Goal: Information Seeking & Learning: Learn about a topic

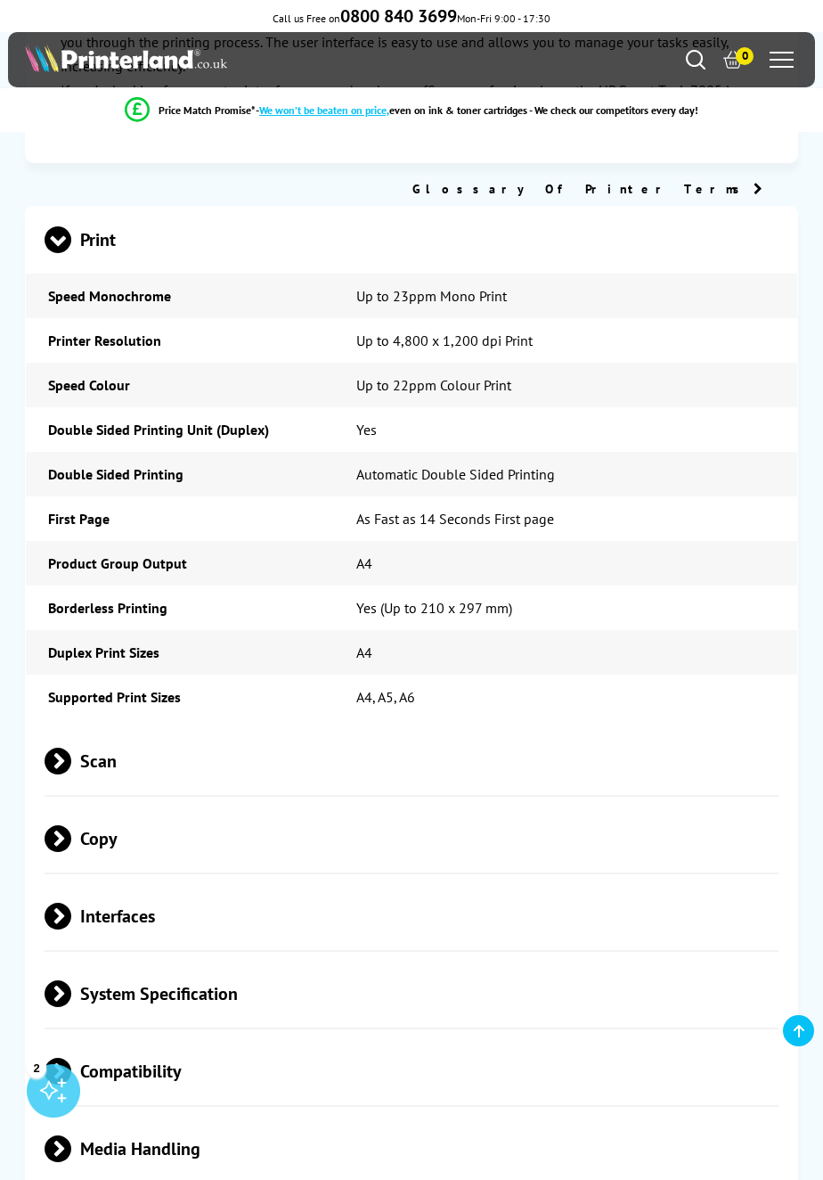
scroll to position [3197, 0]
click at [117, 728] on span "Scan" at bounding box center [411, 761] width 733 height 67
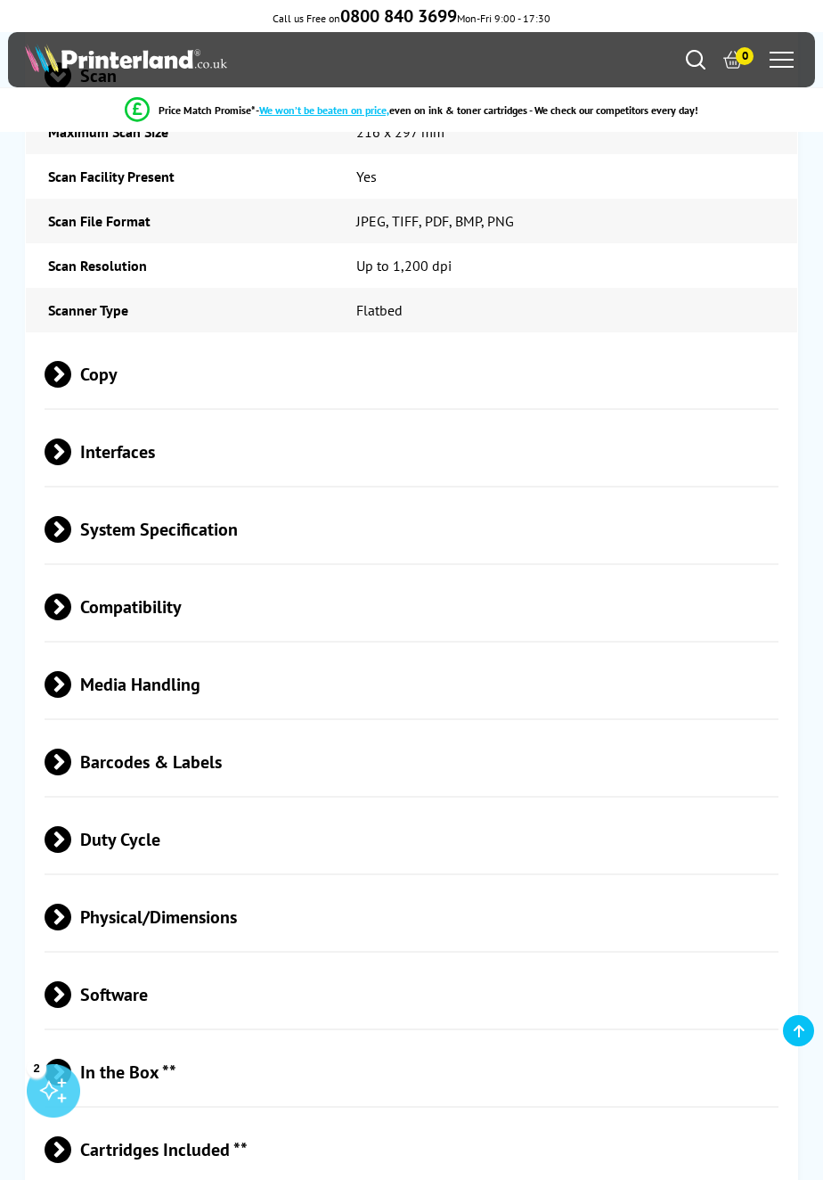
scroll to position [3880, 0]
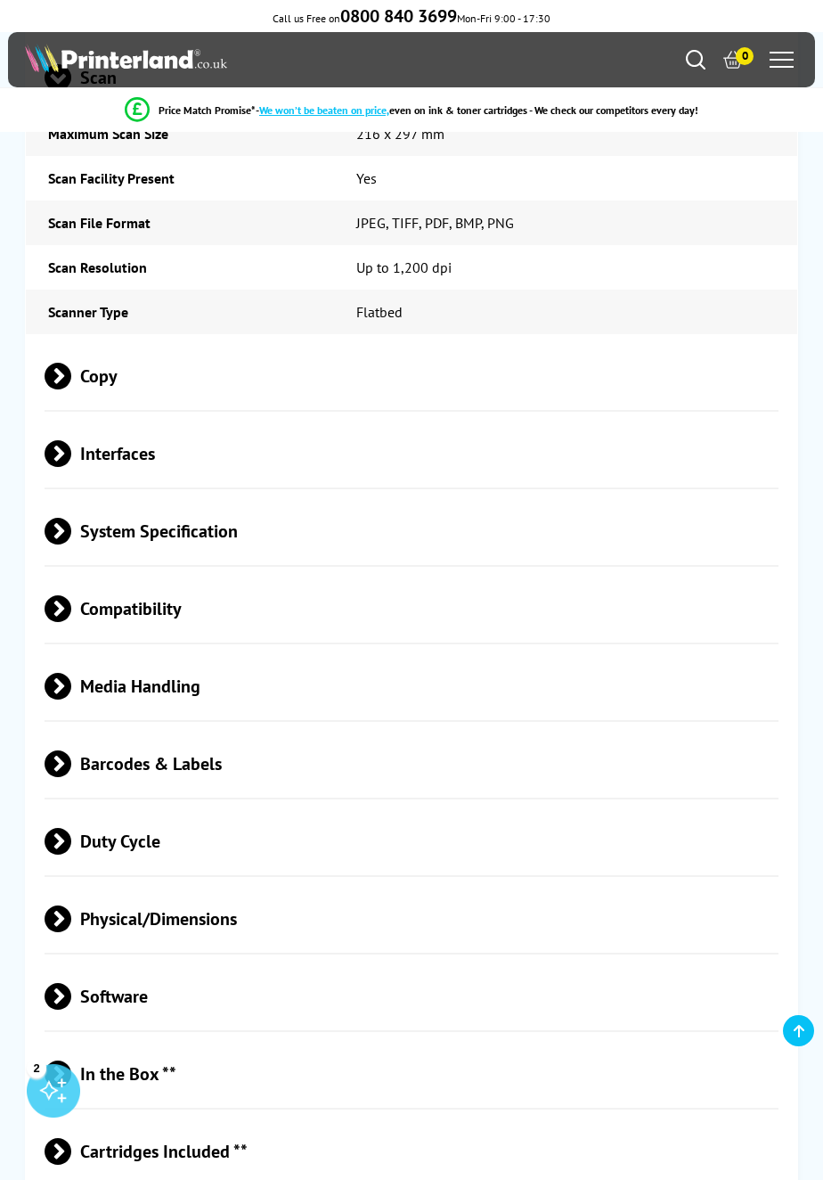
click at [180, 653] on span "Media Handling" at bounding box center [411, 686] width 733 height 67
